Goal: Task Accomplishment & Management: Use online tool/utility

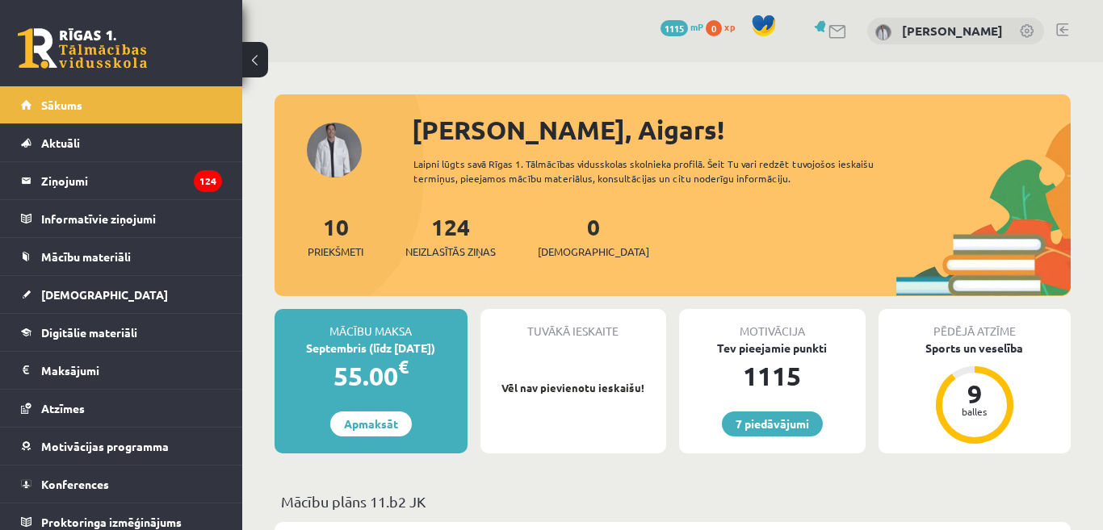
click at [1062, 32] on link at bounding box center [1062, 29] width 12 height 13
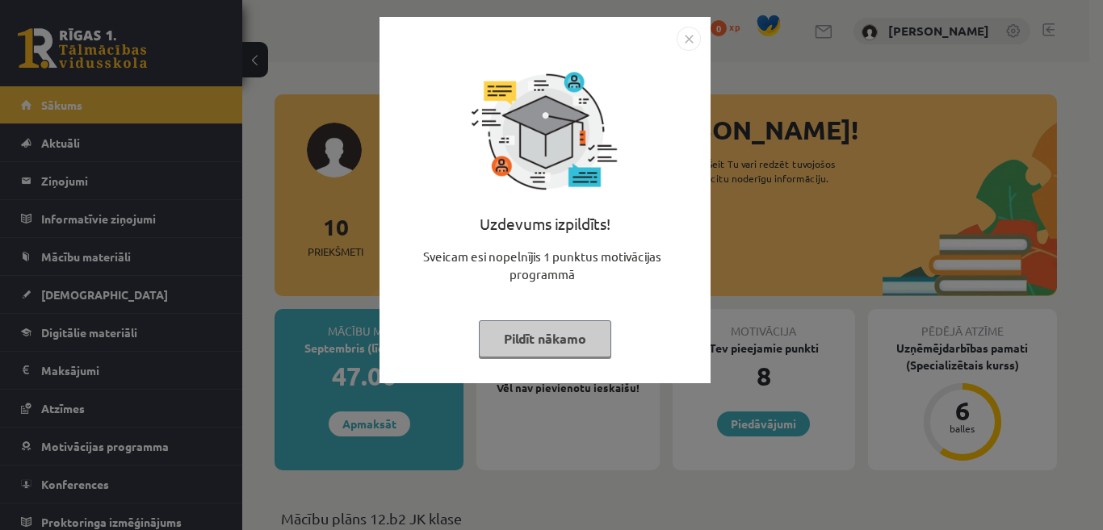
click at [555, 333] on button "Pildīt nākamo" at bounding box center [545, 339] width 132 height 37
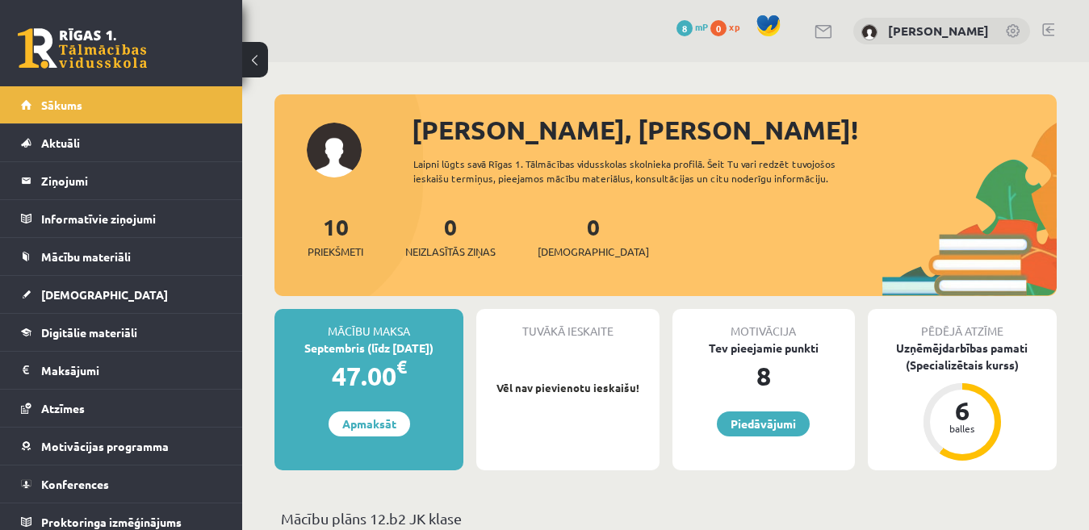
click at [1048, 29] on link at bounding box center [1048, 29] width 12 height 13
